Goal: Navigation & Orientation: Find specific page/section

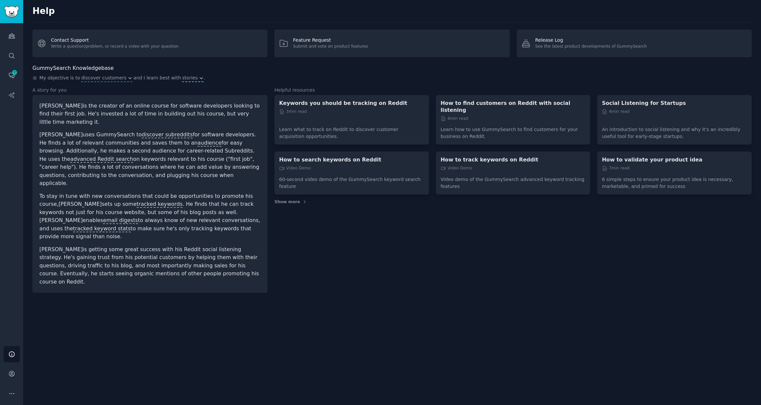
click at [199, 79] on icon "button" at bounding box center [201, 78] width 5 height 5
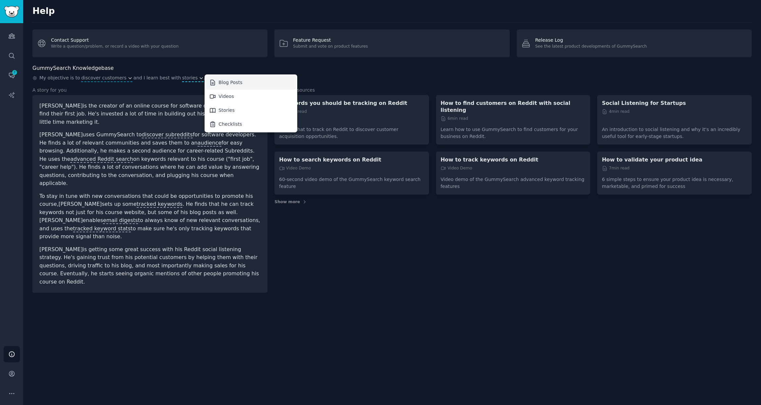
click at [206, 82] on div "Blog Posts" at bounding box center [251, 83] width 90 height 14
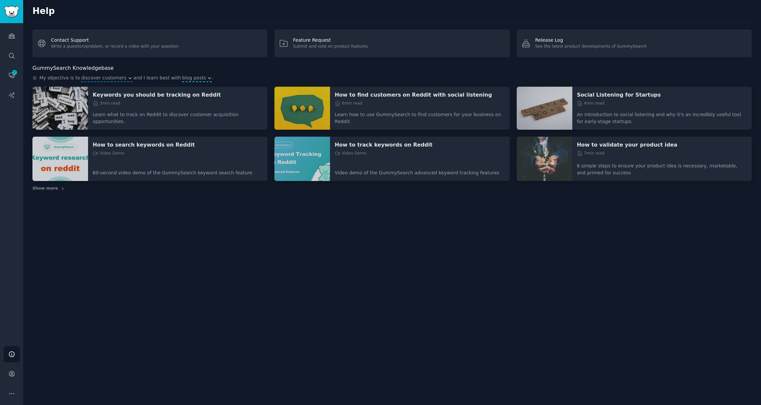
click at [192, 80] on span "blog posts" at bounding box center [194, 77] width 24 height 7
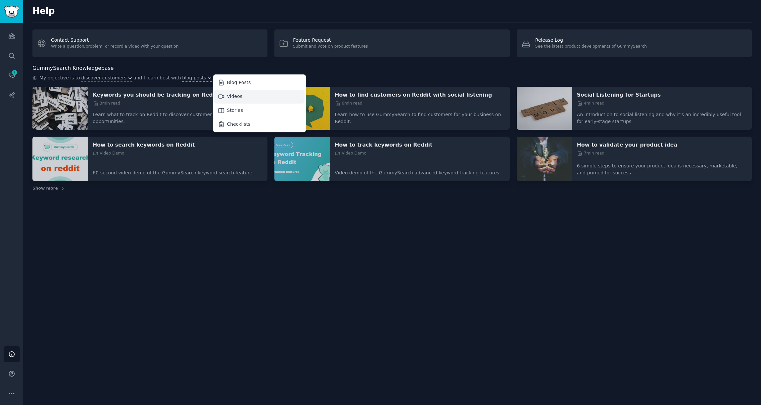
click at [227, 90] on div "Videos" at bounding box center [259, 97] width 90 height 14
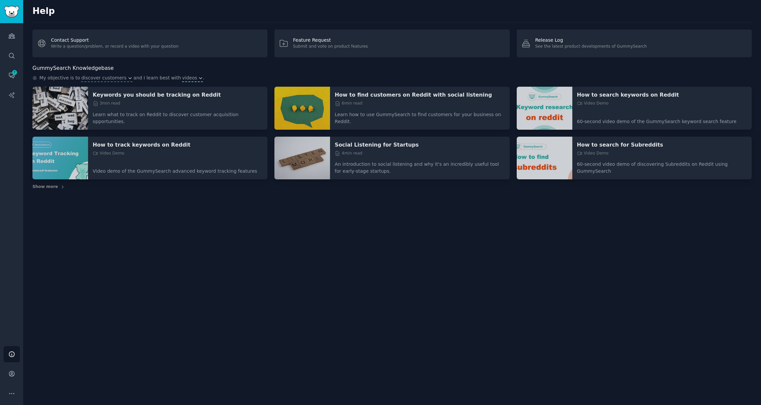
click at [199, 77] on icon "button" at bounding box center [200, 77] width 3 height 1
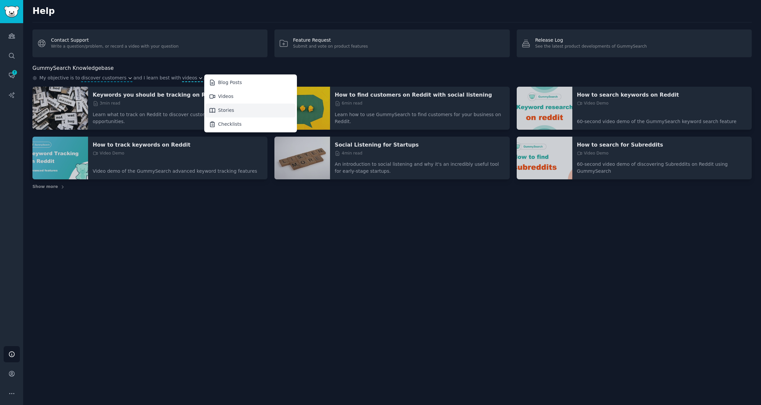
click at [218, 112] on div "Stories" at bounding box center [226, 110] width 16 height 7
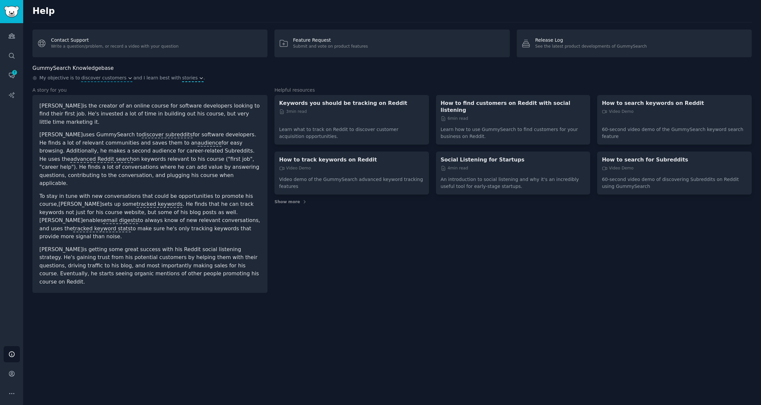
click at [186, 79] on button "stories" at bounding box center [192, 77] width 21 height 7
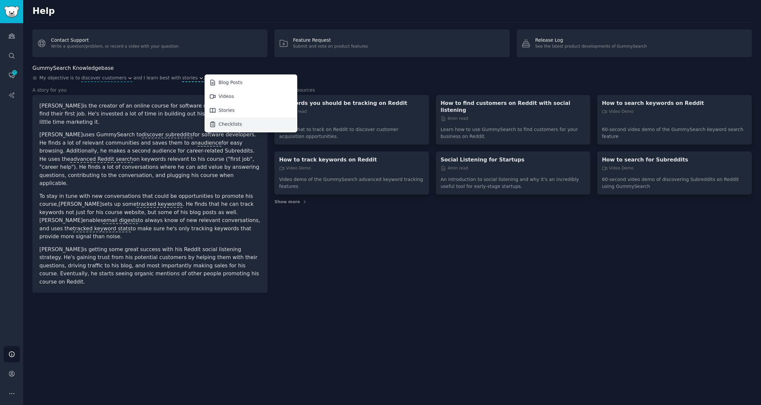
click at [218, 126] on div "Checklists" at bounding box center [229, 124] width 23 height 7
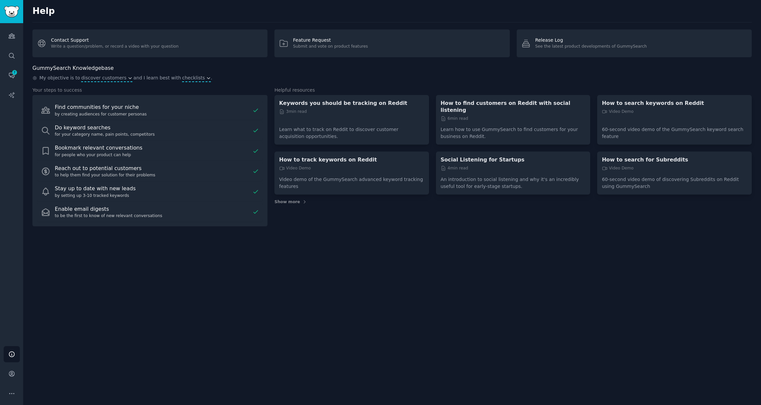
click at [102, 79] on span "discover customers" at bounding box center [103, 77] width 45 height 7
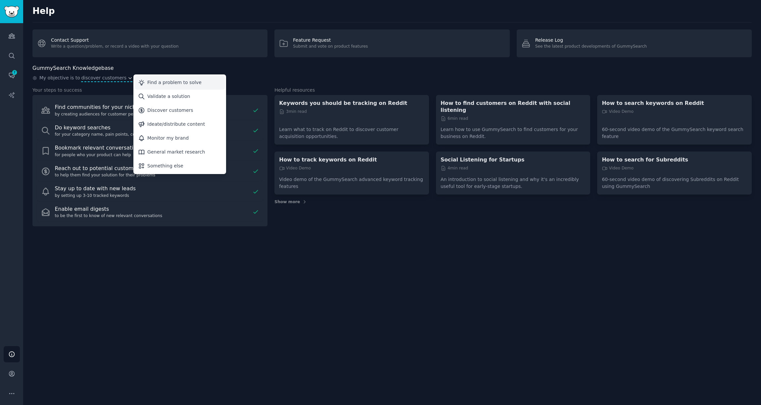
click at [139, 84] on div "Find a problem to solve" at bounding box center [180, 83] width 90 height 14
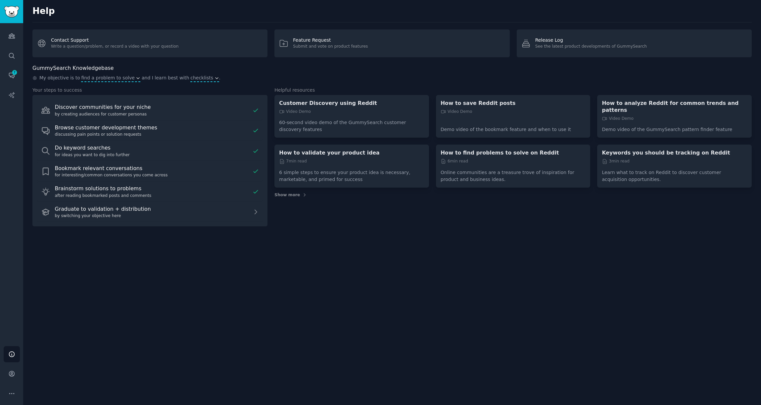
click at [190, 80] on span "checklists" at bounding box center [201, 77] width 23 height 7
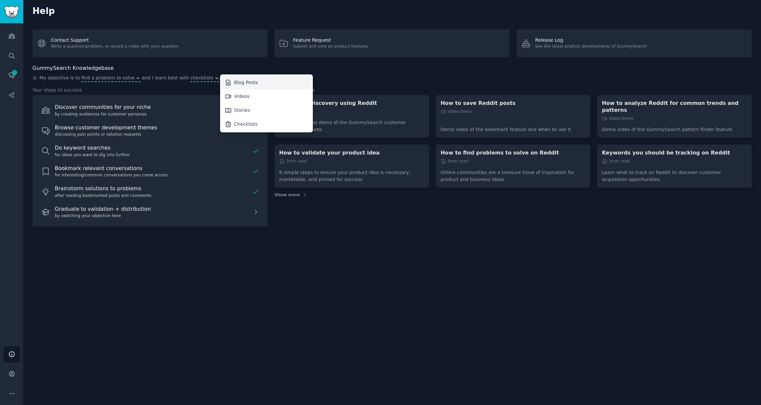
click at [221, 87] on div "Blog Posts" at bounding box center [266, 83] width 90 height 14
